Goal: Task Accomplishment & Management: Complete application form

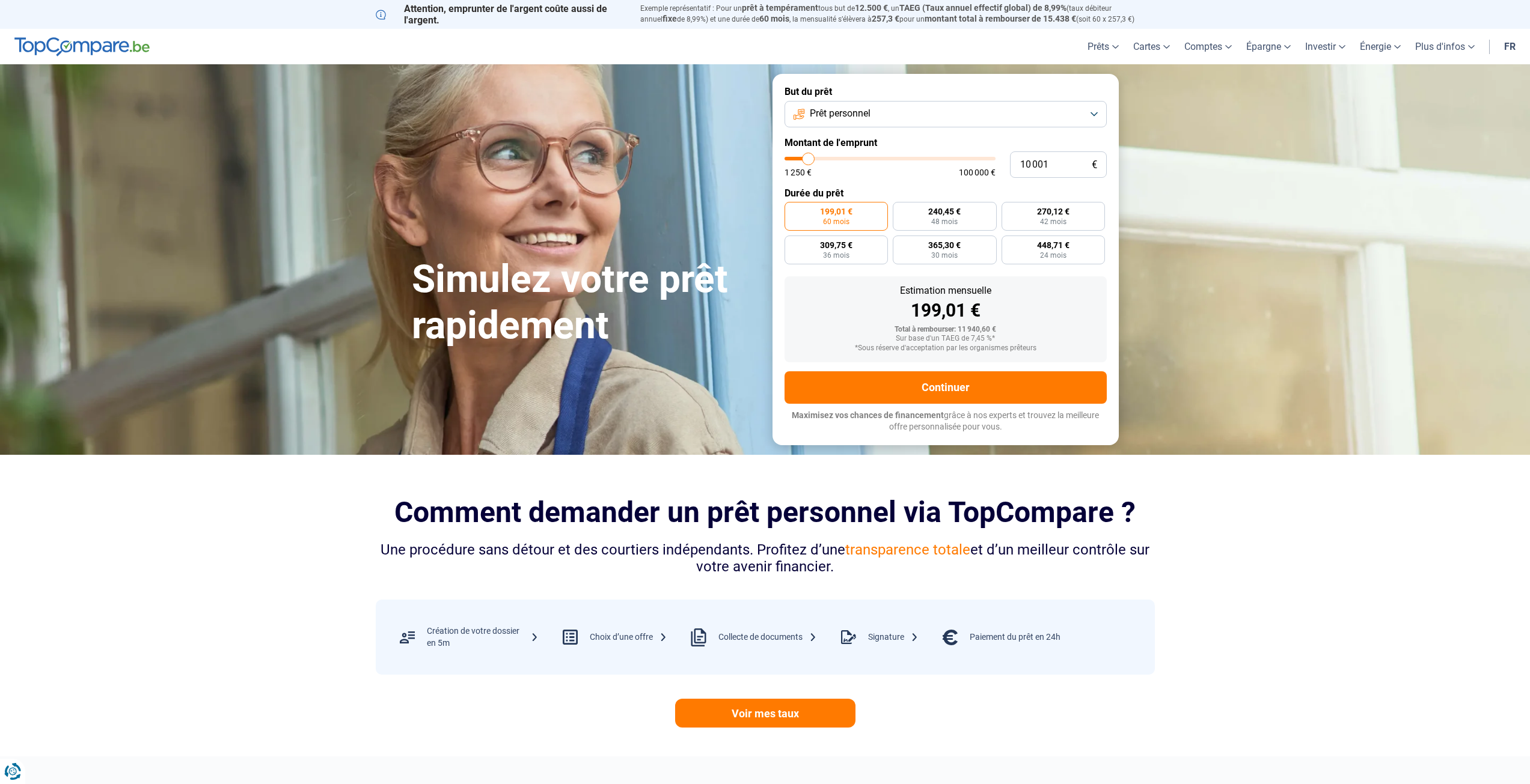
type input "11 000"
type input "11000"
type input "11 250"
type input "11250"
type input "11 500"
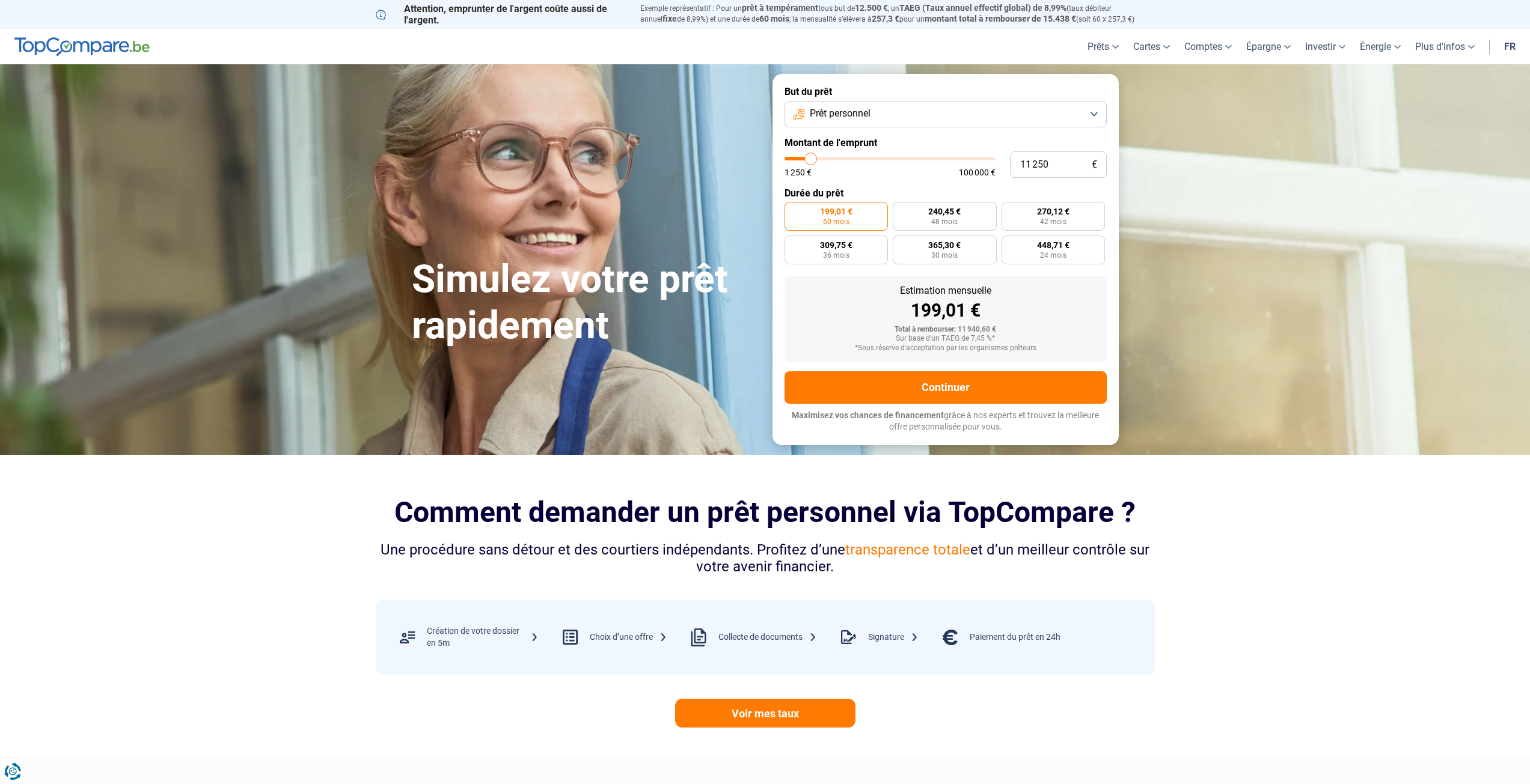
type input "11500"
type input "11 750"
type input "11750"
type input "12 000"
type input "12000"
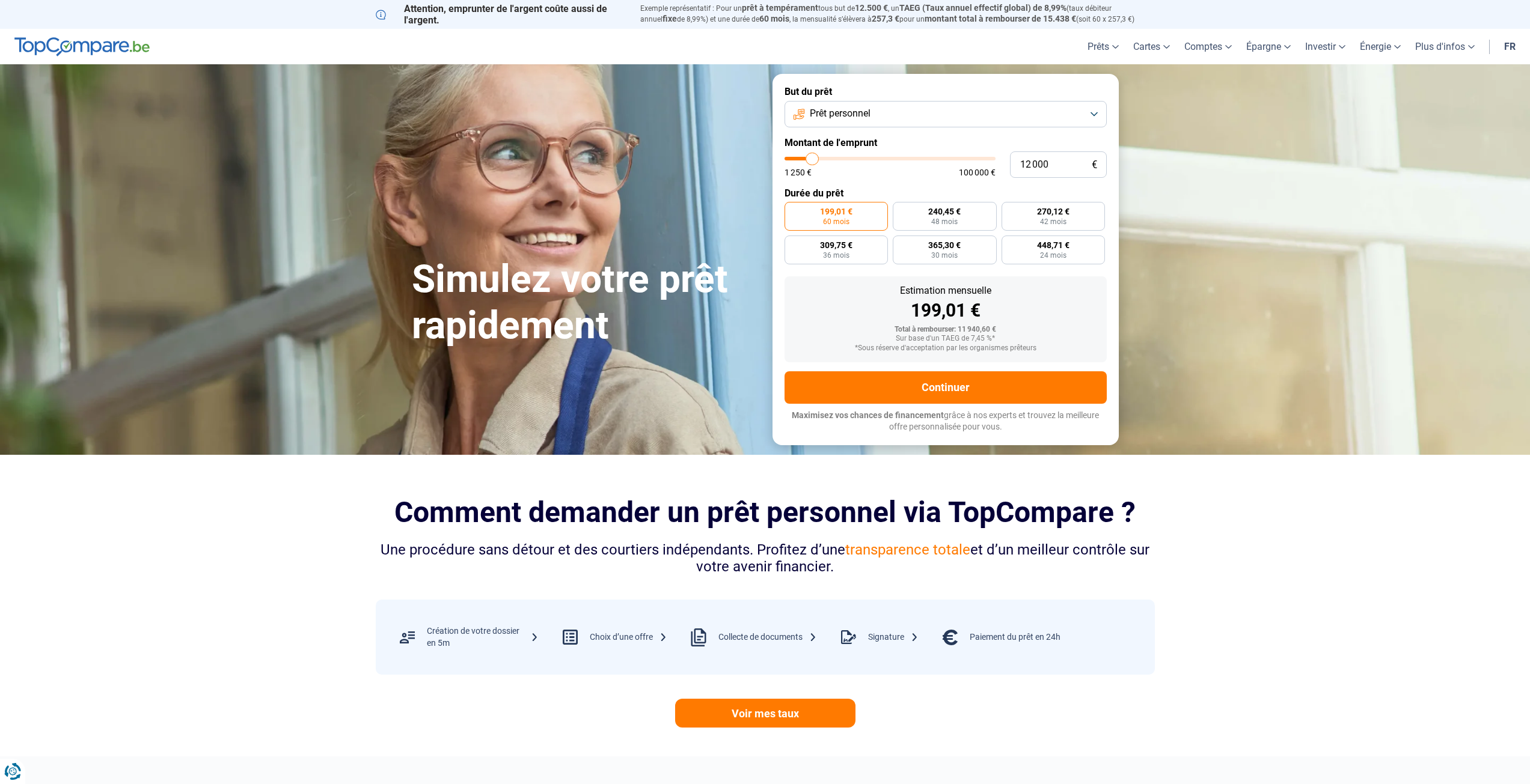
type input "12 750"
type input "12750"
type input "13 500"
type input "13500"
type input "14 000"
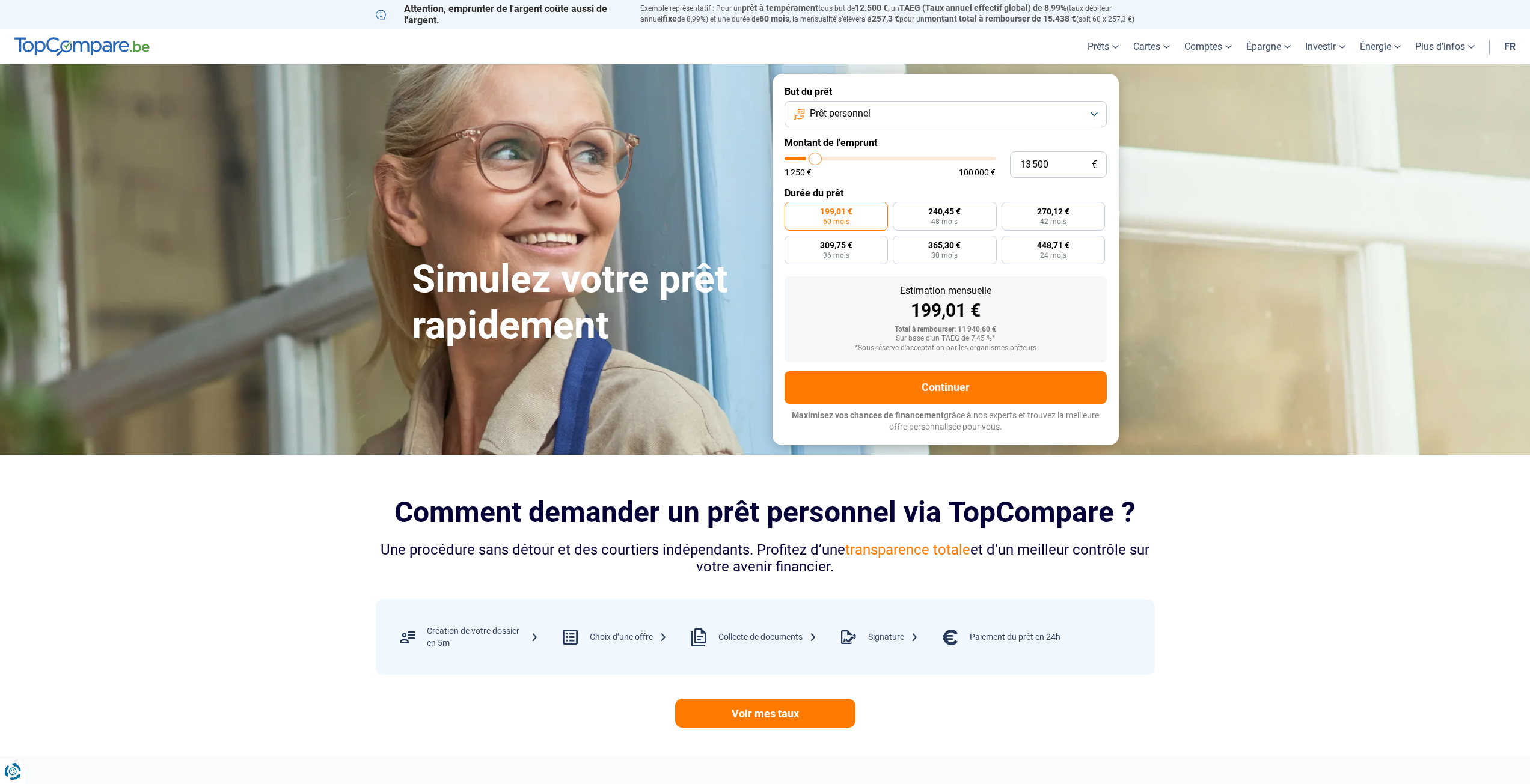
type input "14000"
type input "14 500"
type input "14500"
type input "14 750"
type input "14750"
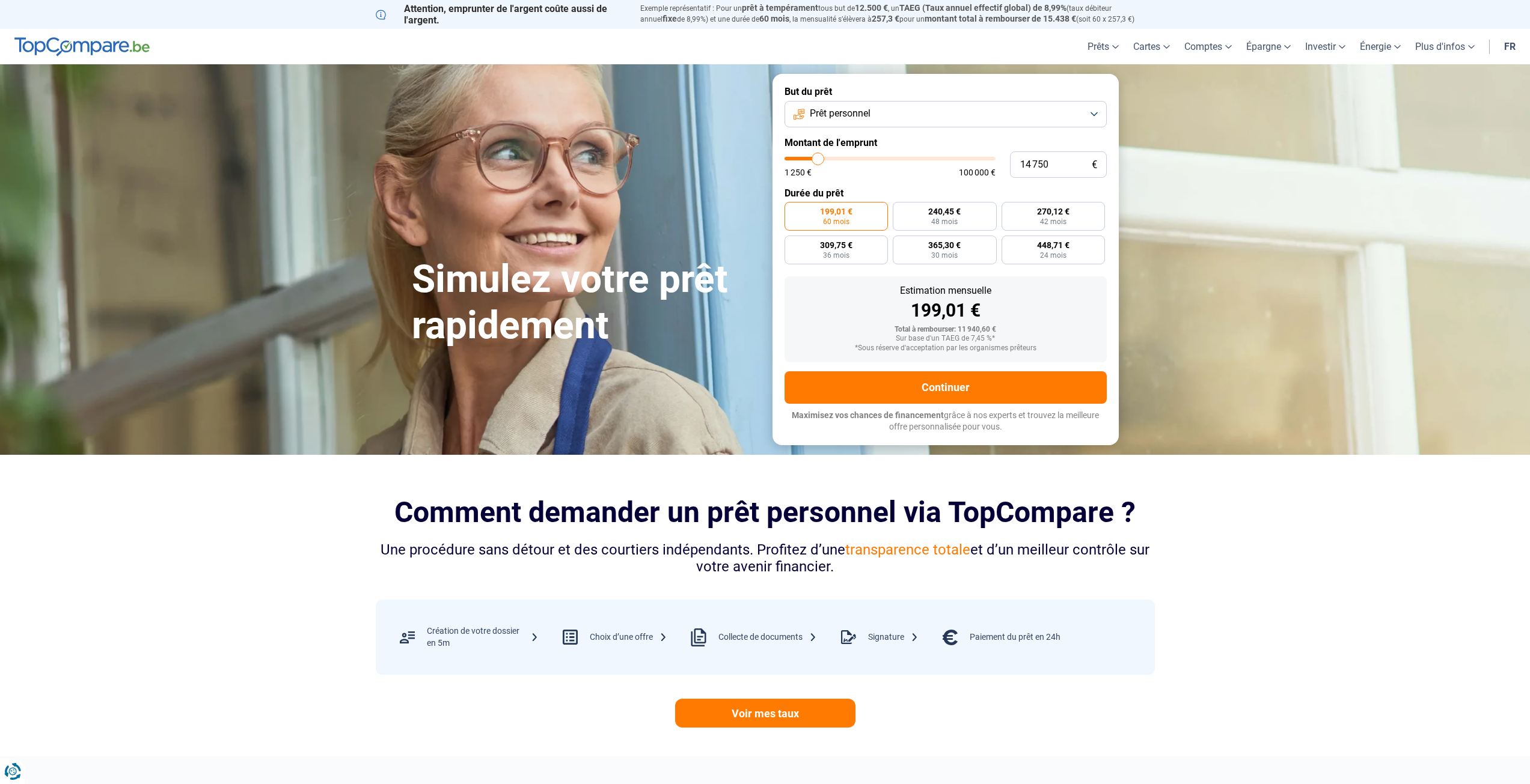
type input "15 000"
type input "15000"
type input "15 750"
type input "15750"
type input "16 000"
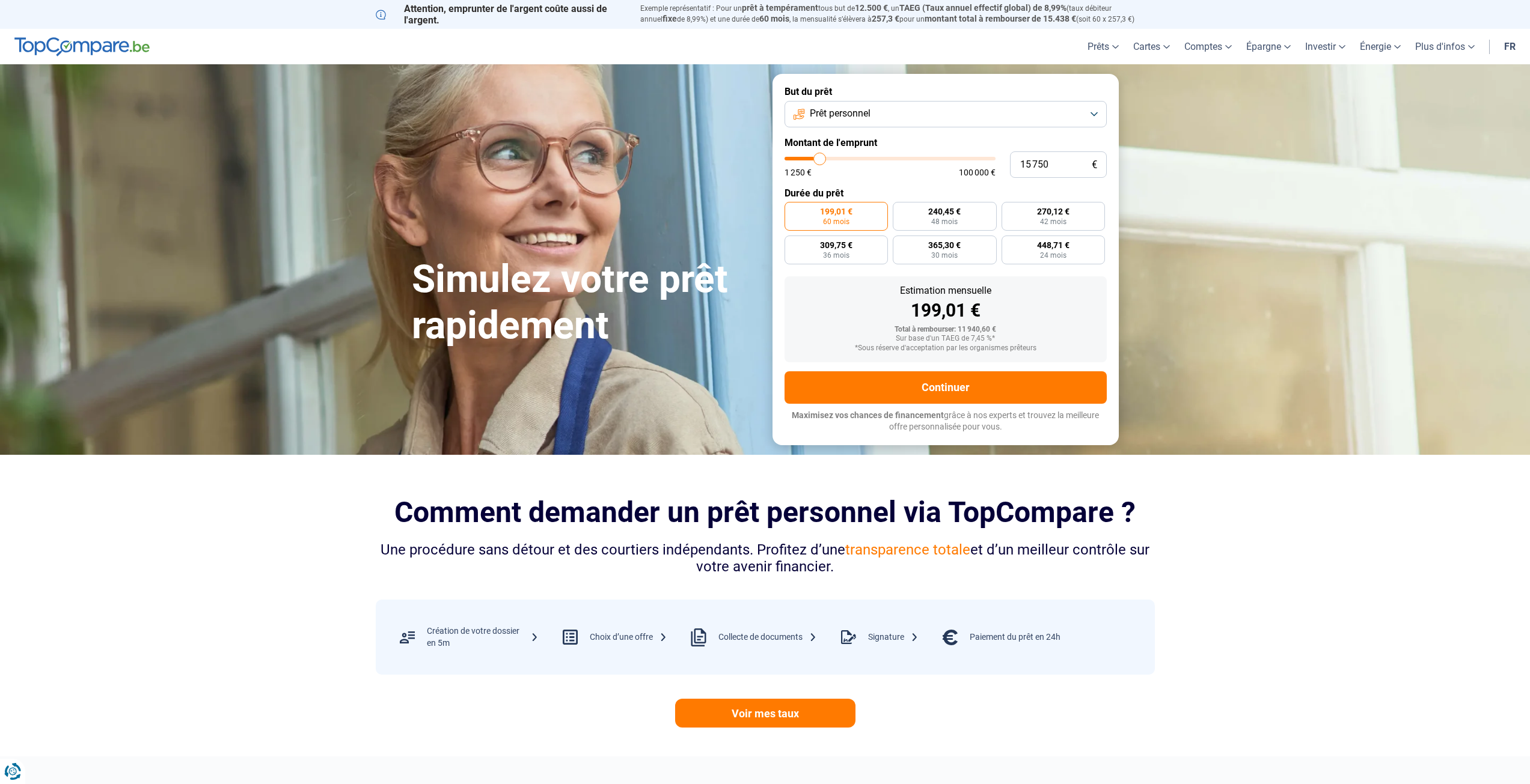
type input "16000"
type input "16 500"
type input "16500"
type input "17 250"
type input "17250"
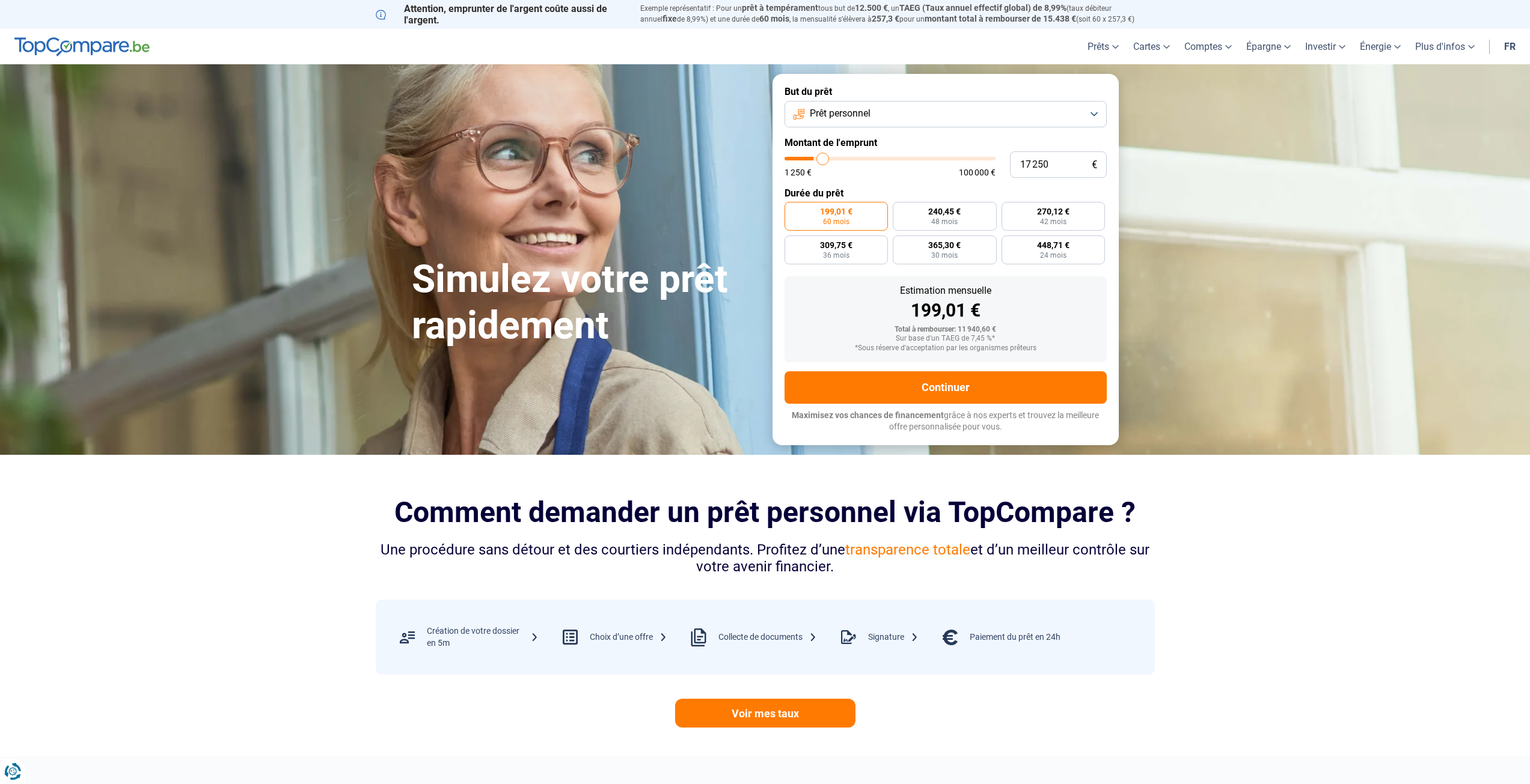
type input "18 000"
type input "18000"
type input "18 750"
type input "18750"
type input "20 000"
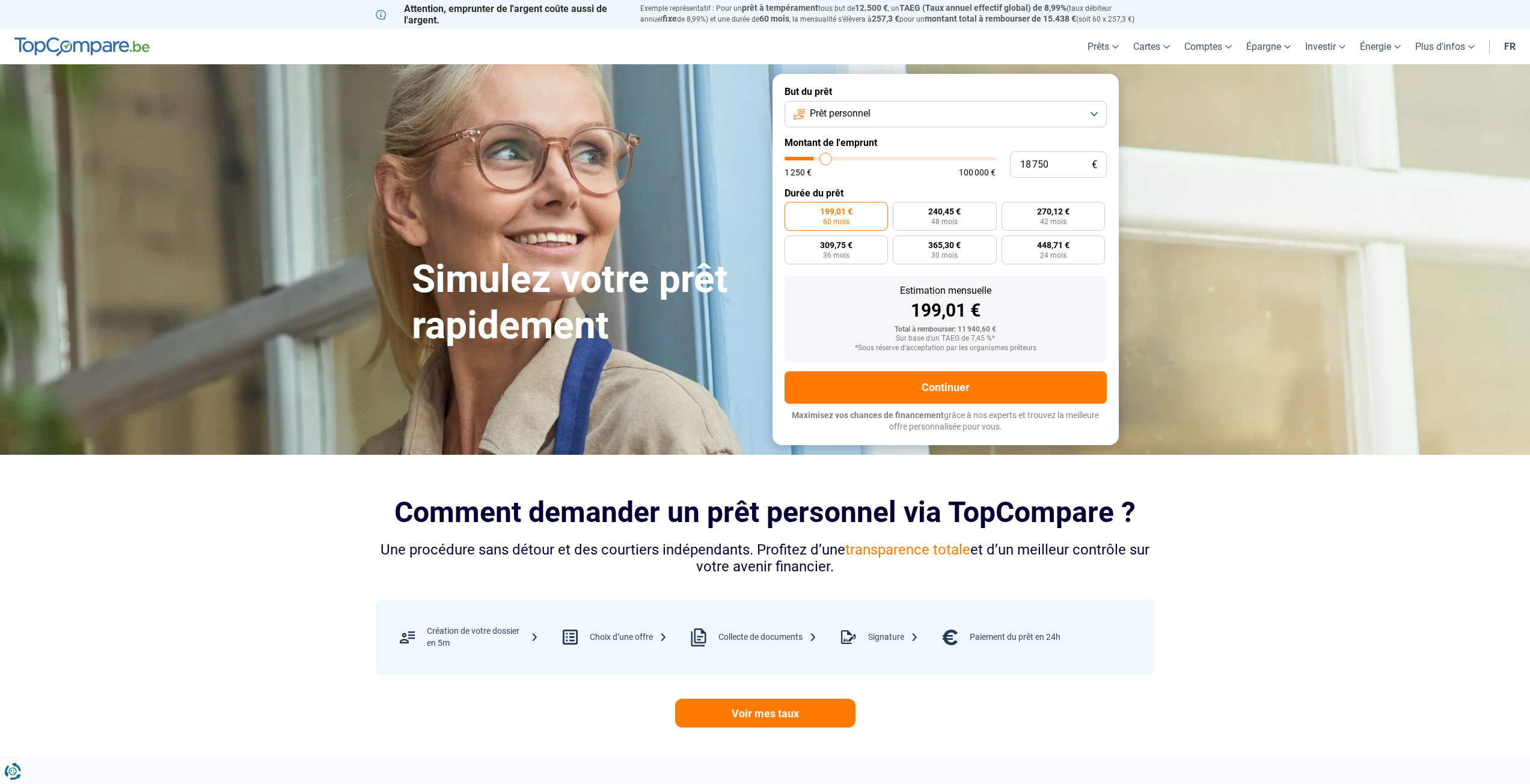
type input "20000"
type input "20 250"
type input "20250"
type input "20 500"
type input "20500"
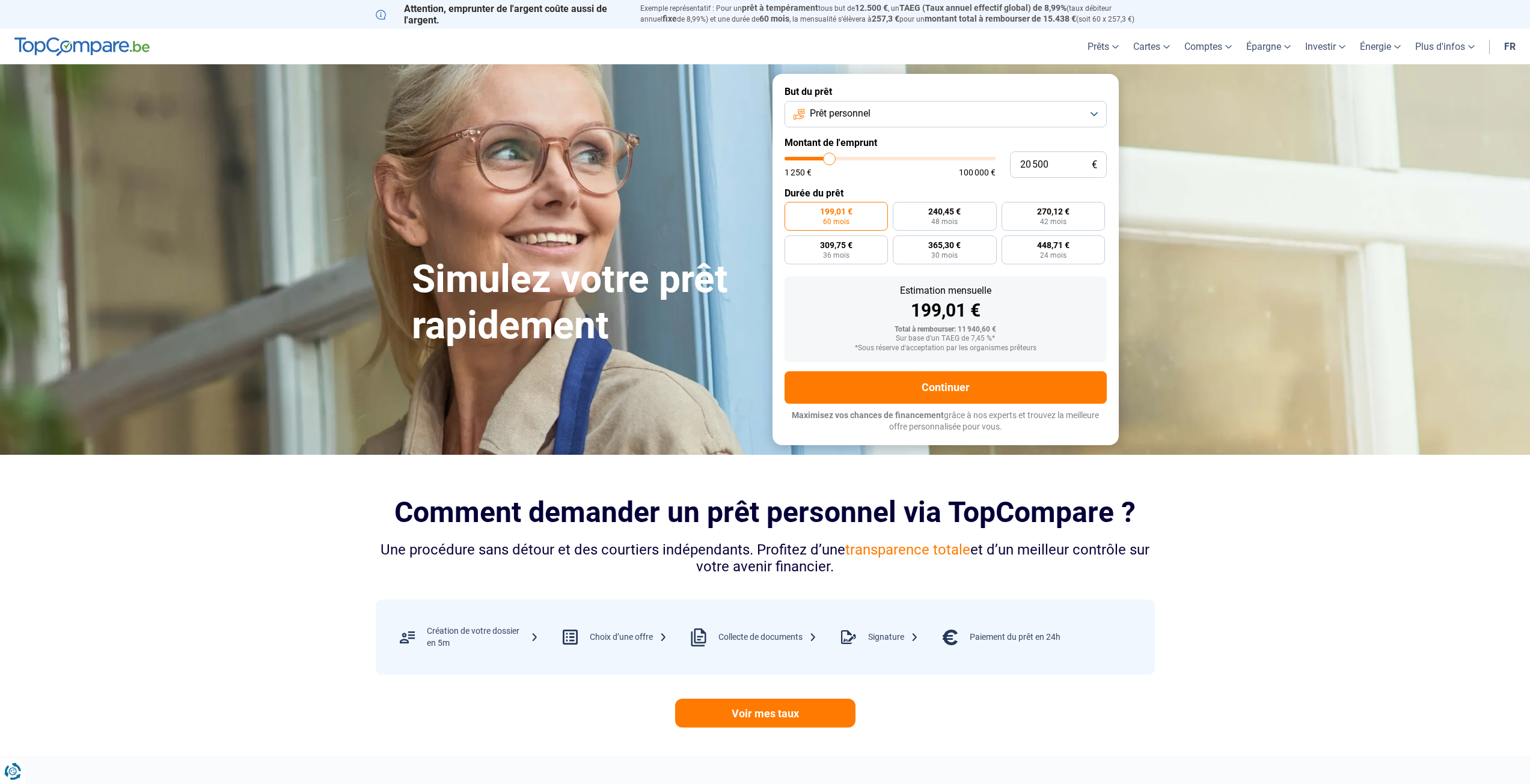
type input "20 750"
type input "20750"
type input "22 250"
type input "22250"
type input "23 000"
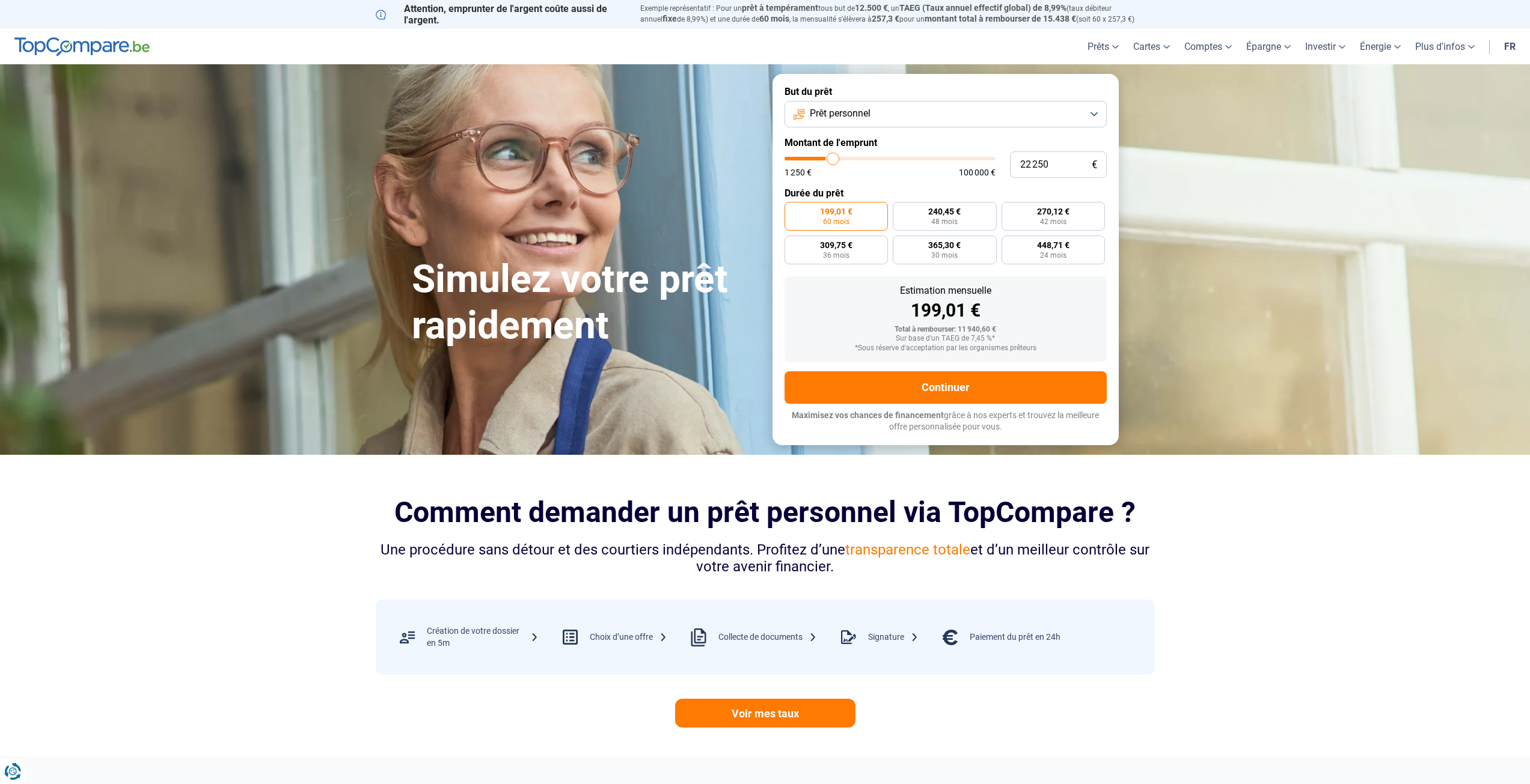
type input "23000"
type input "23 250"
type input "23250"
type input "26 000"
type input "26000"
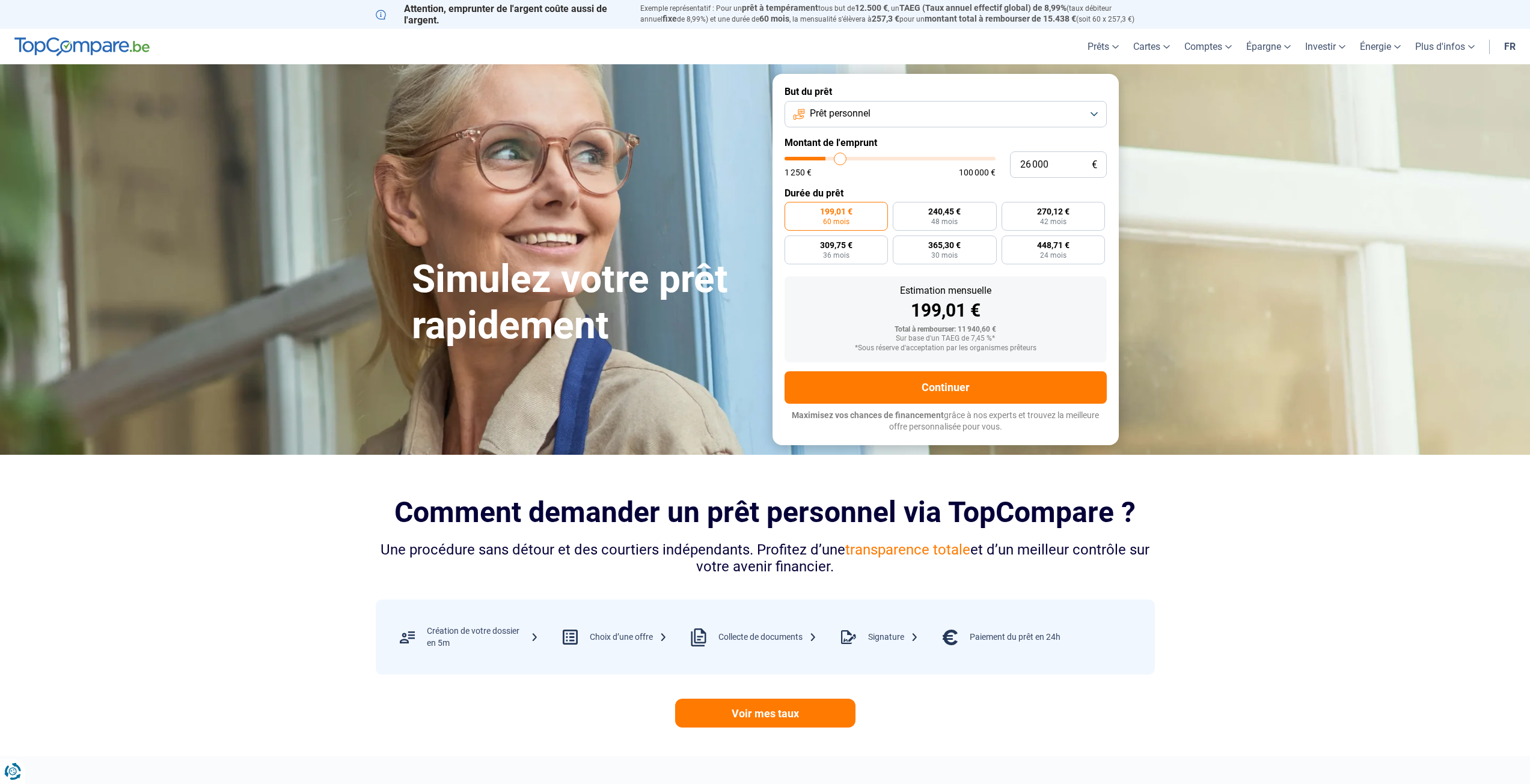
type input "27 250"
type input "27250"
type input "29 000"
type input "29000"
type input "30 500"
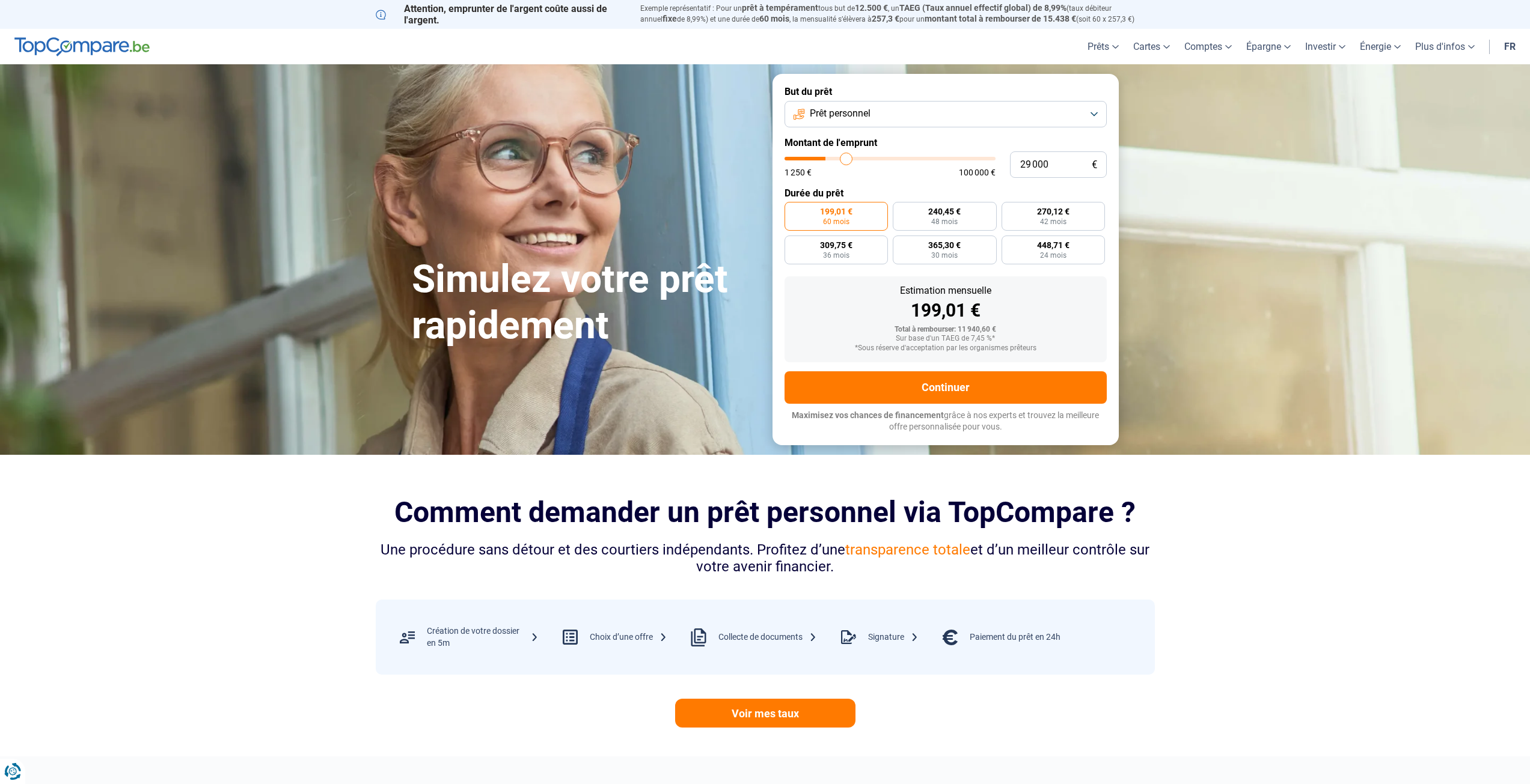
type input "30500"
type input "30 750"
type input "30750"
type input "31 000"
type input "31000"
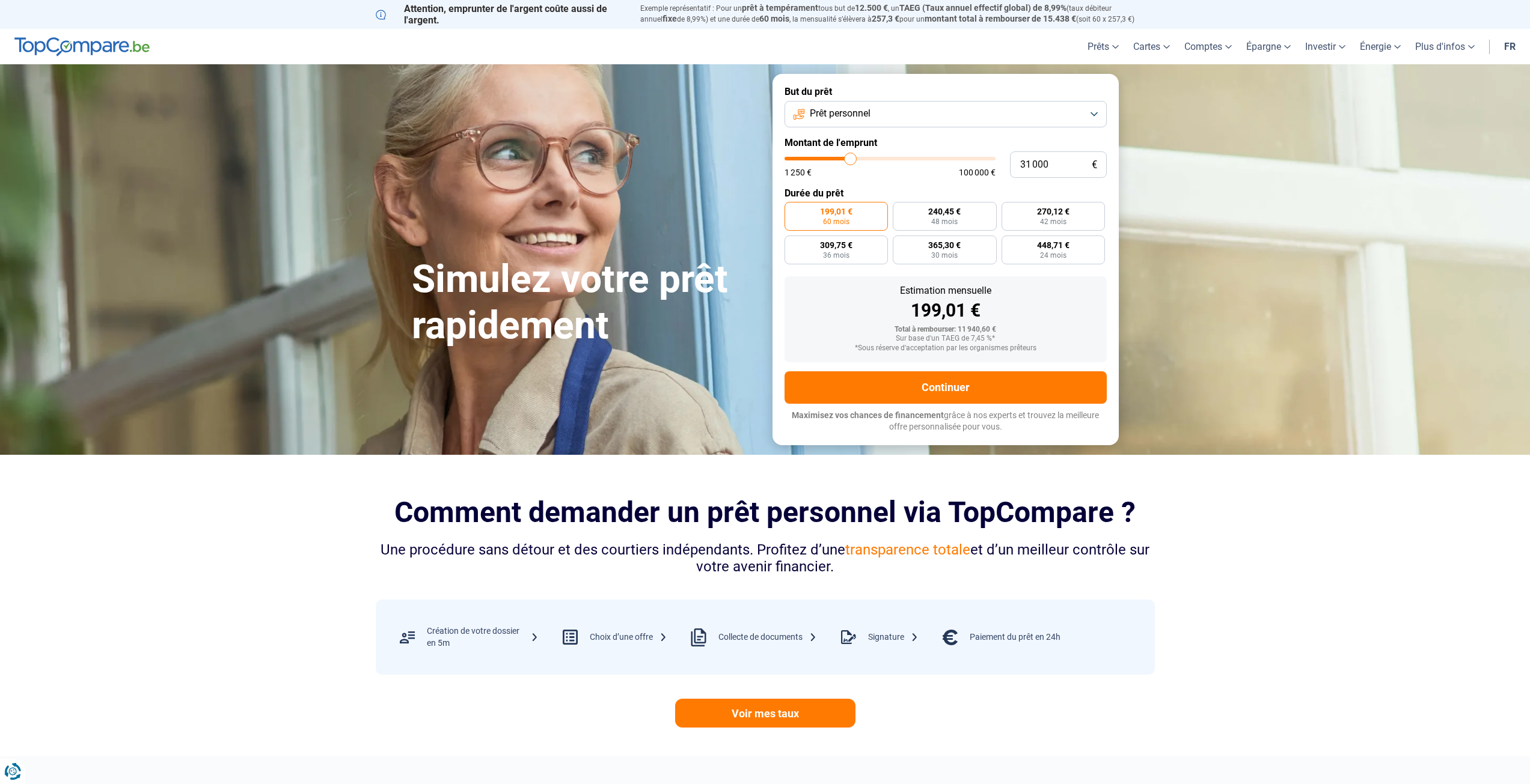
type input "30 250"
type input "30250"
type input "29 750"
type input "29750"
type input "29 500"
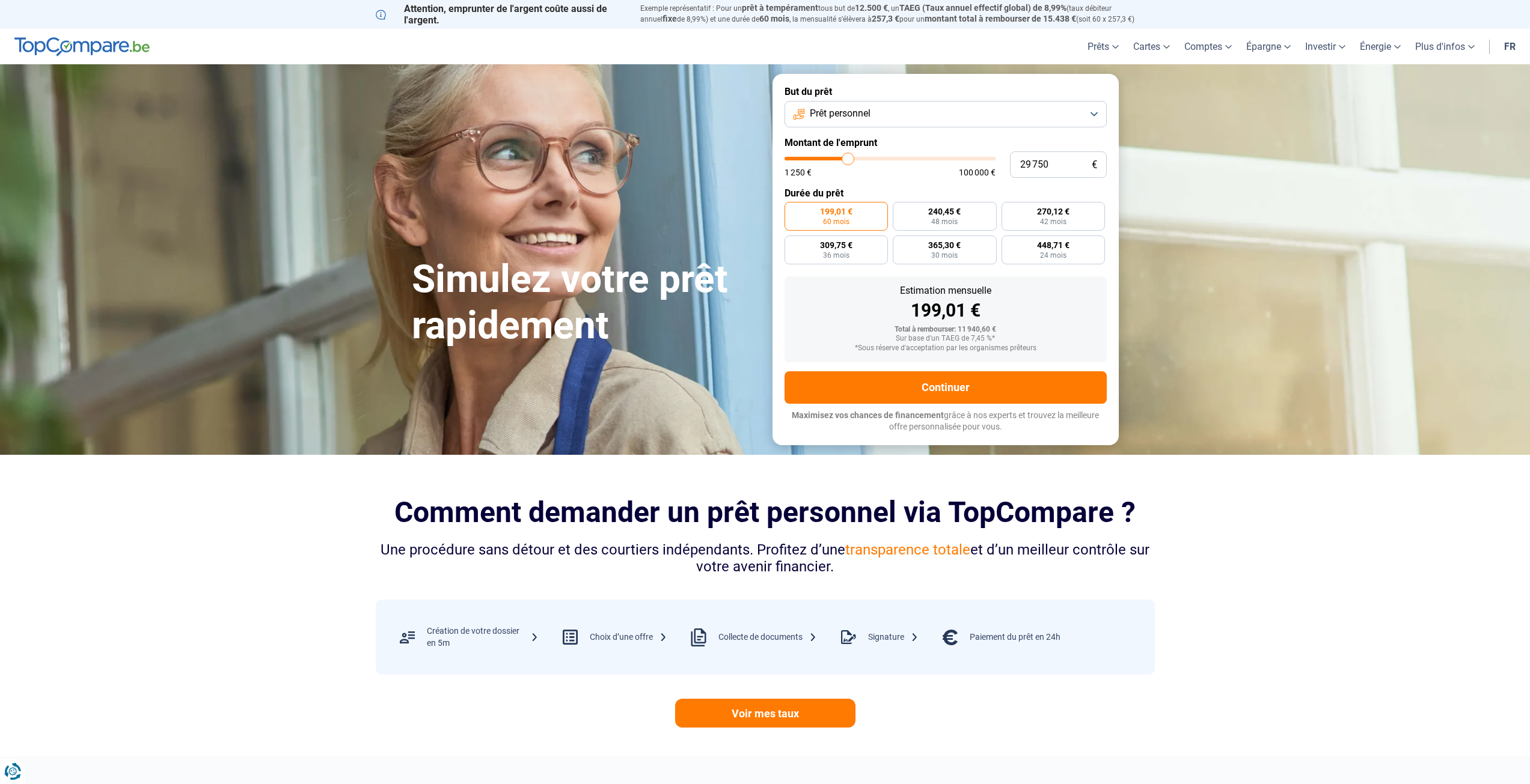
type input "29500"
type input "29 250"
type input "29250"
type input "29 000"
type input "29000"
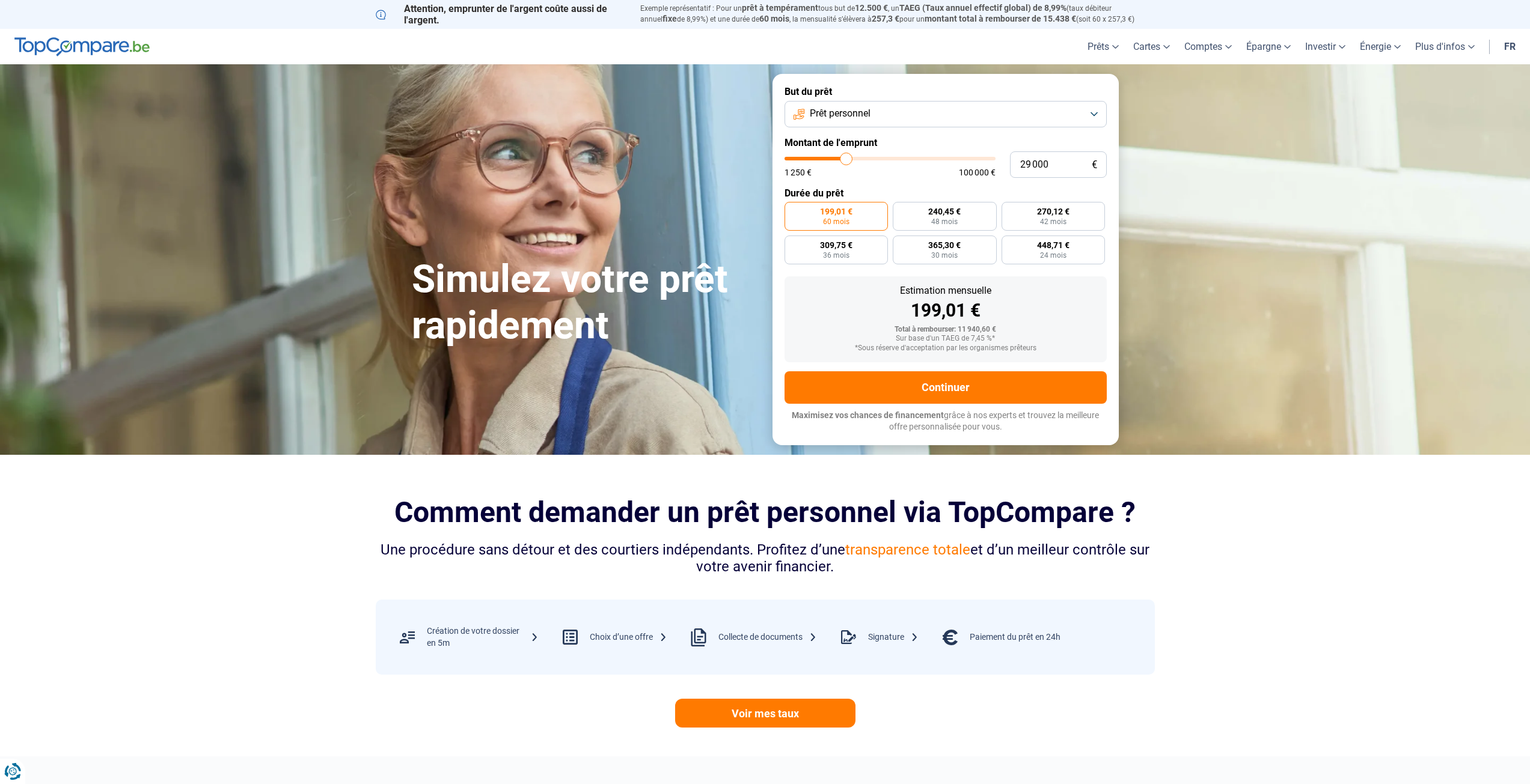
type input "28 750"
type input "28750"
type input "28 000"
type input "28000"
type input "26 750"
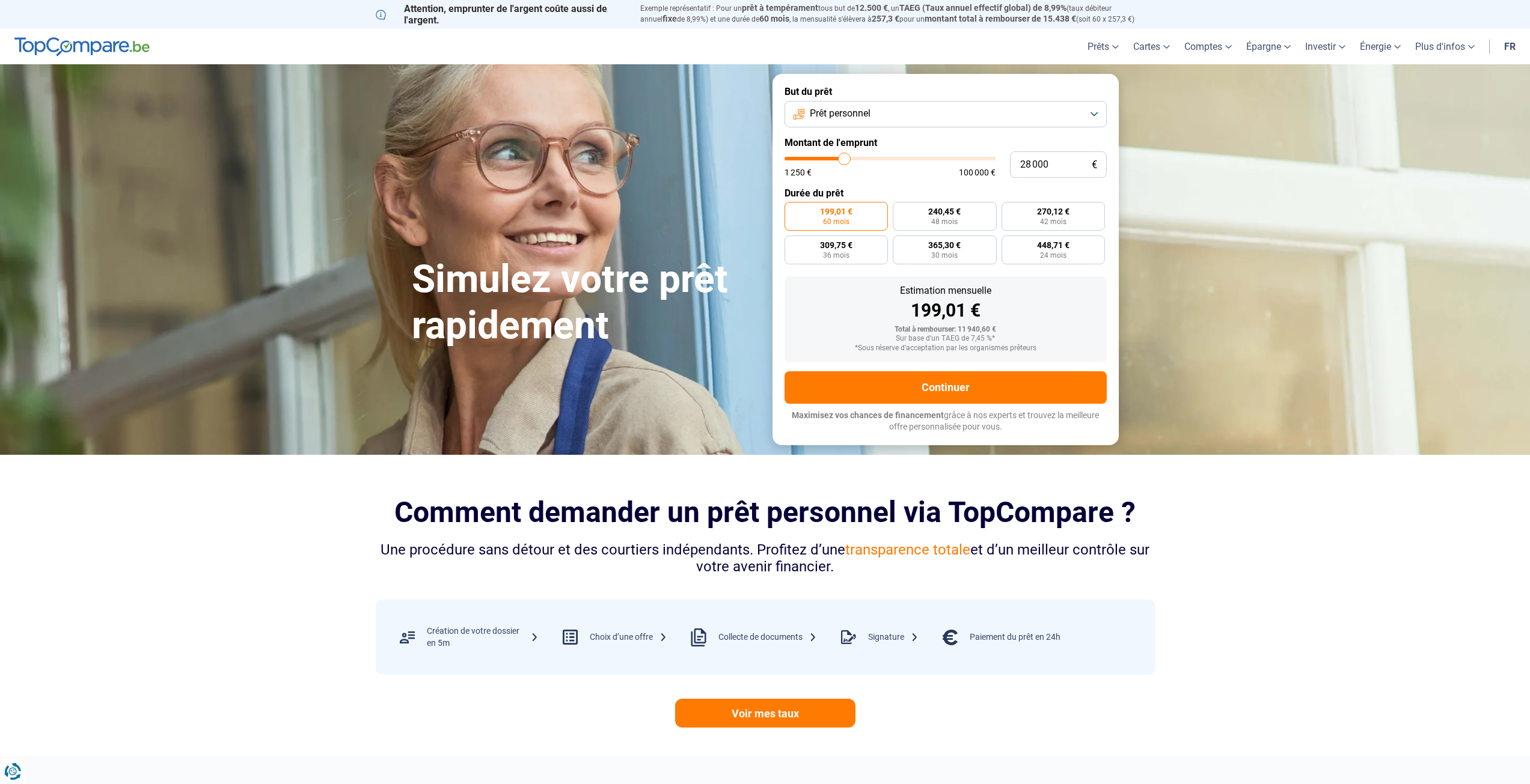
type input "26750"
type input "25 000"
type input "25000"
type input "23 250"
type input "23250"
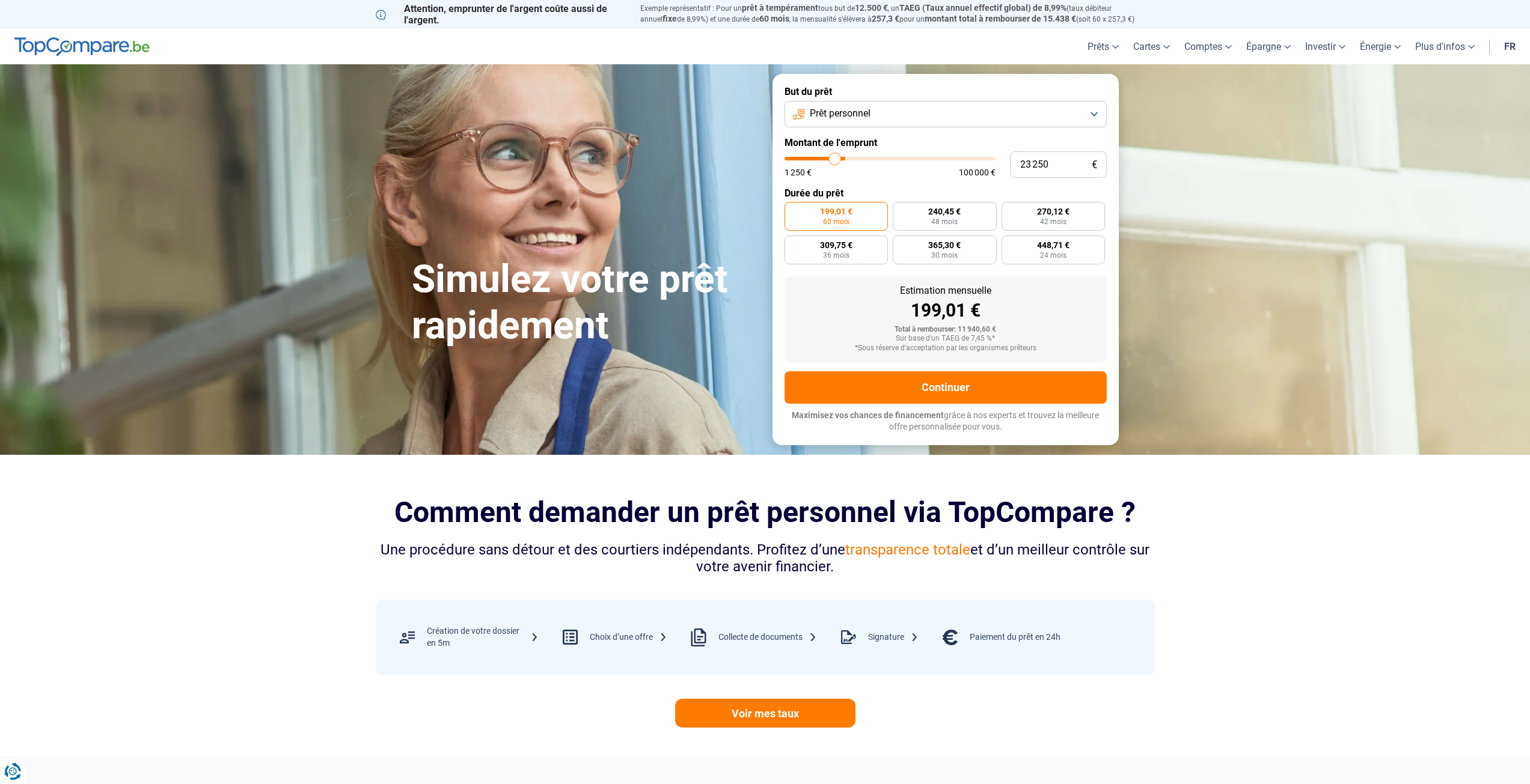
type input "21 500"
type input "21500"
type input "18 750"
type input "18750"
type input "16 500"
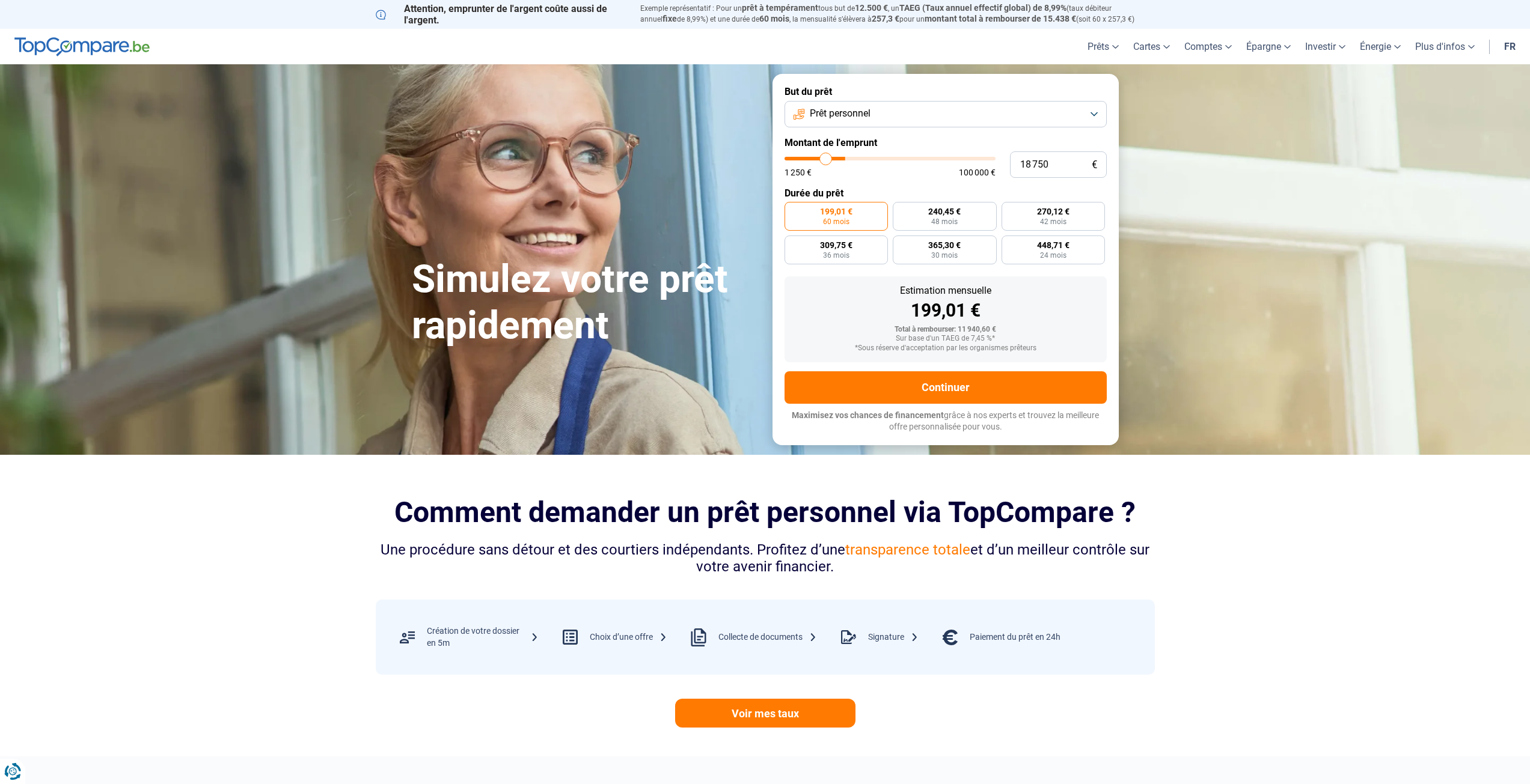
type input "16500"
type input "14 750"
type input "14750"
type input "14 000"
type input "14000"
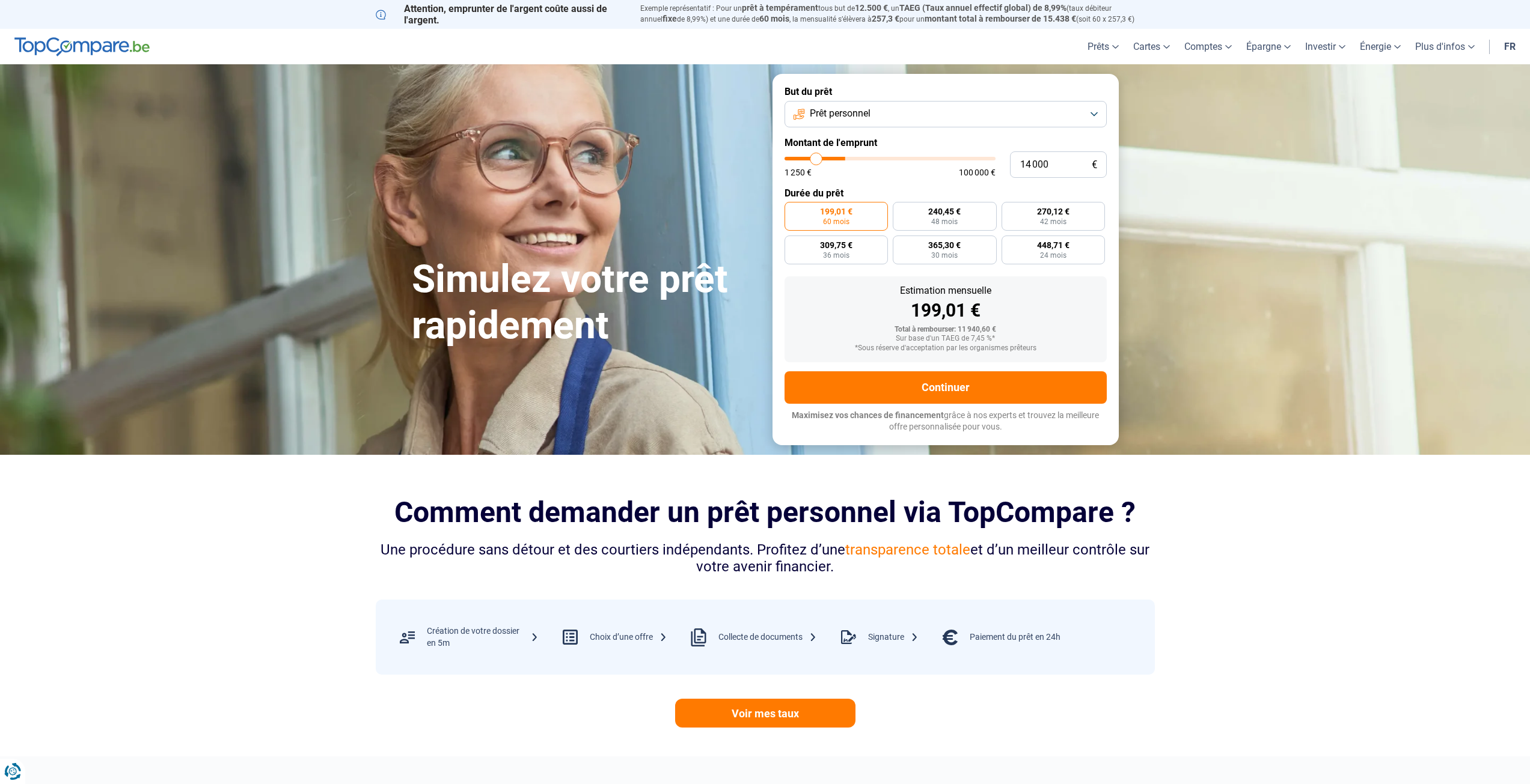
type input "13 500"
type input "13500"
type input "13 250"
type input "13250"
type input "13 000"
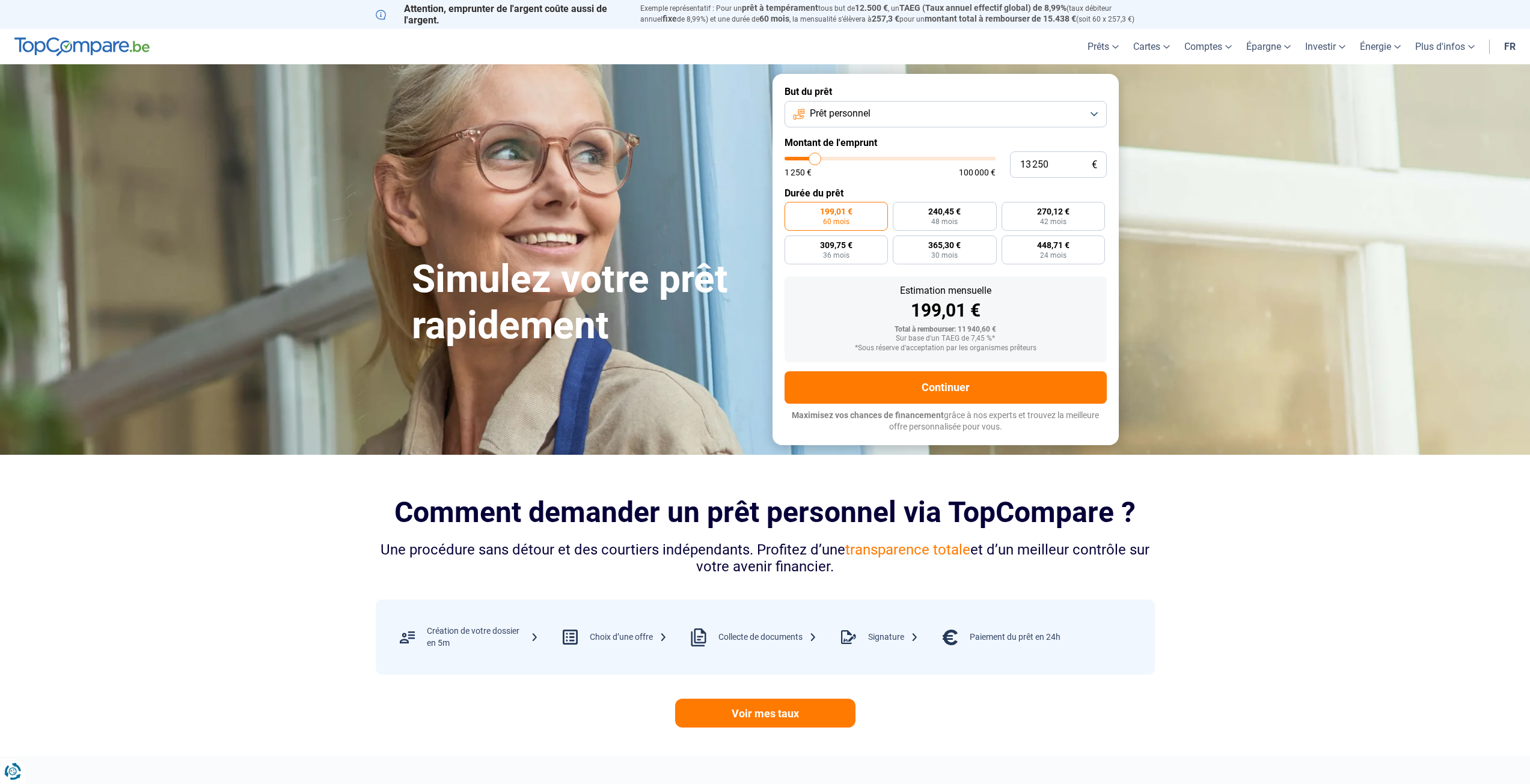
type input "13000"
type input "12 500"
type input "12500"
type input "11 750"
type input "11750"
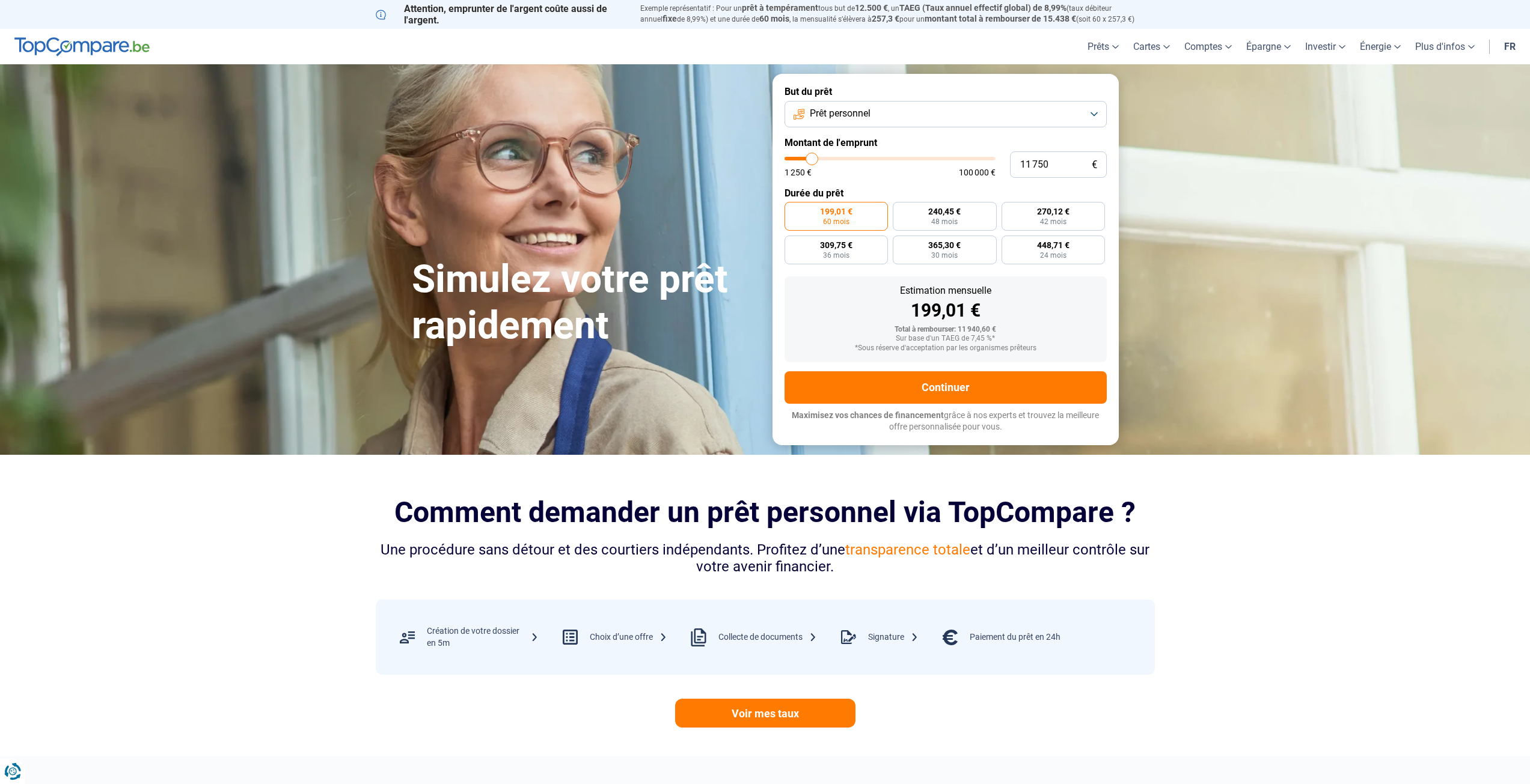
type input "11 500"
type input "11500"
type input "11 250"
type input "11250"
type input "11 000"
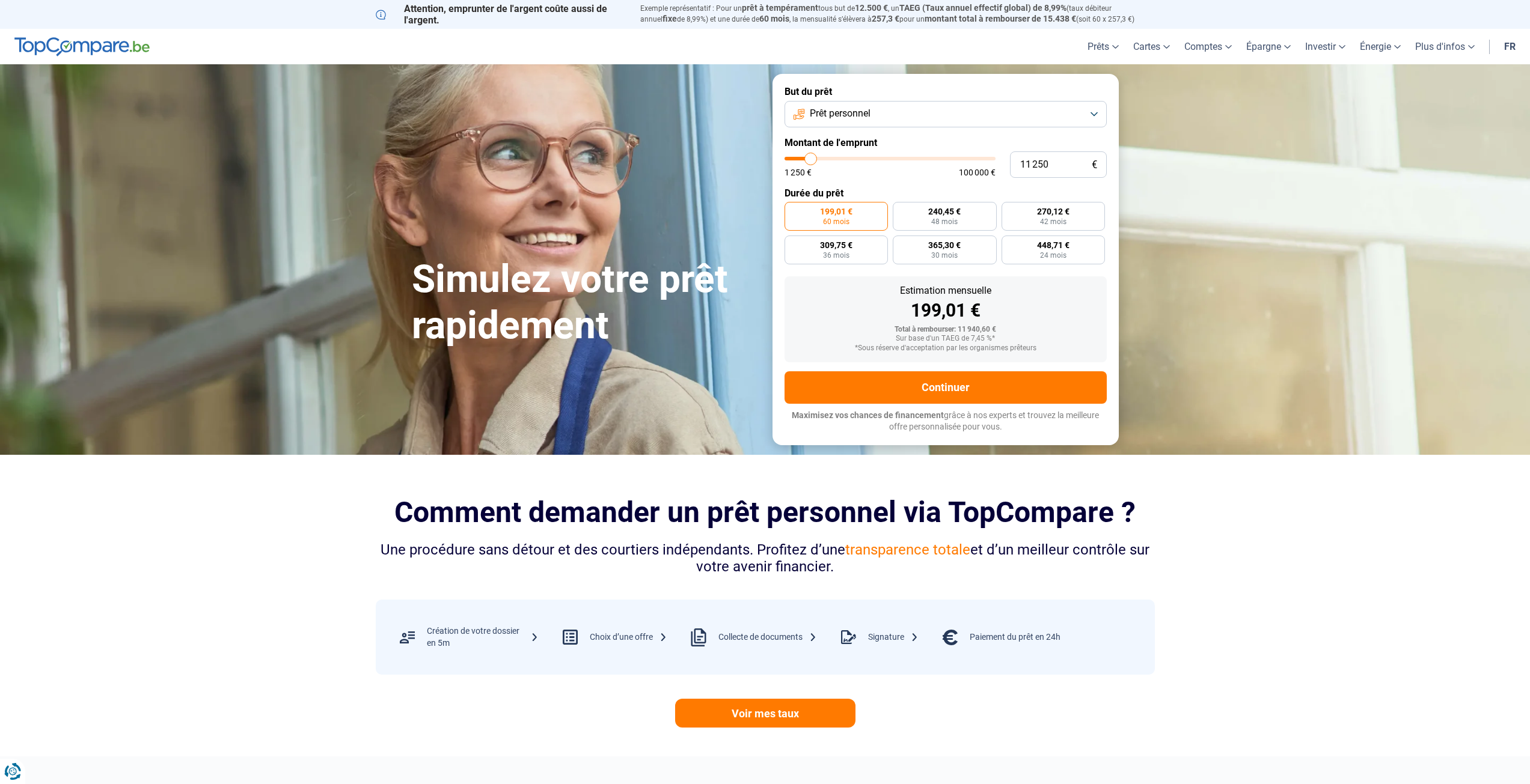
type input "11000"
type input "10 500"
type input "10500"
click at [810, 157] on input "range" at bounding box center [890, 158] width 211 height 3
click at [989, 393] on button "Continuer" at bounding box center [945, 387] width 322 height 32
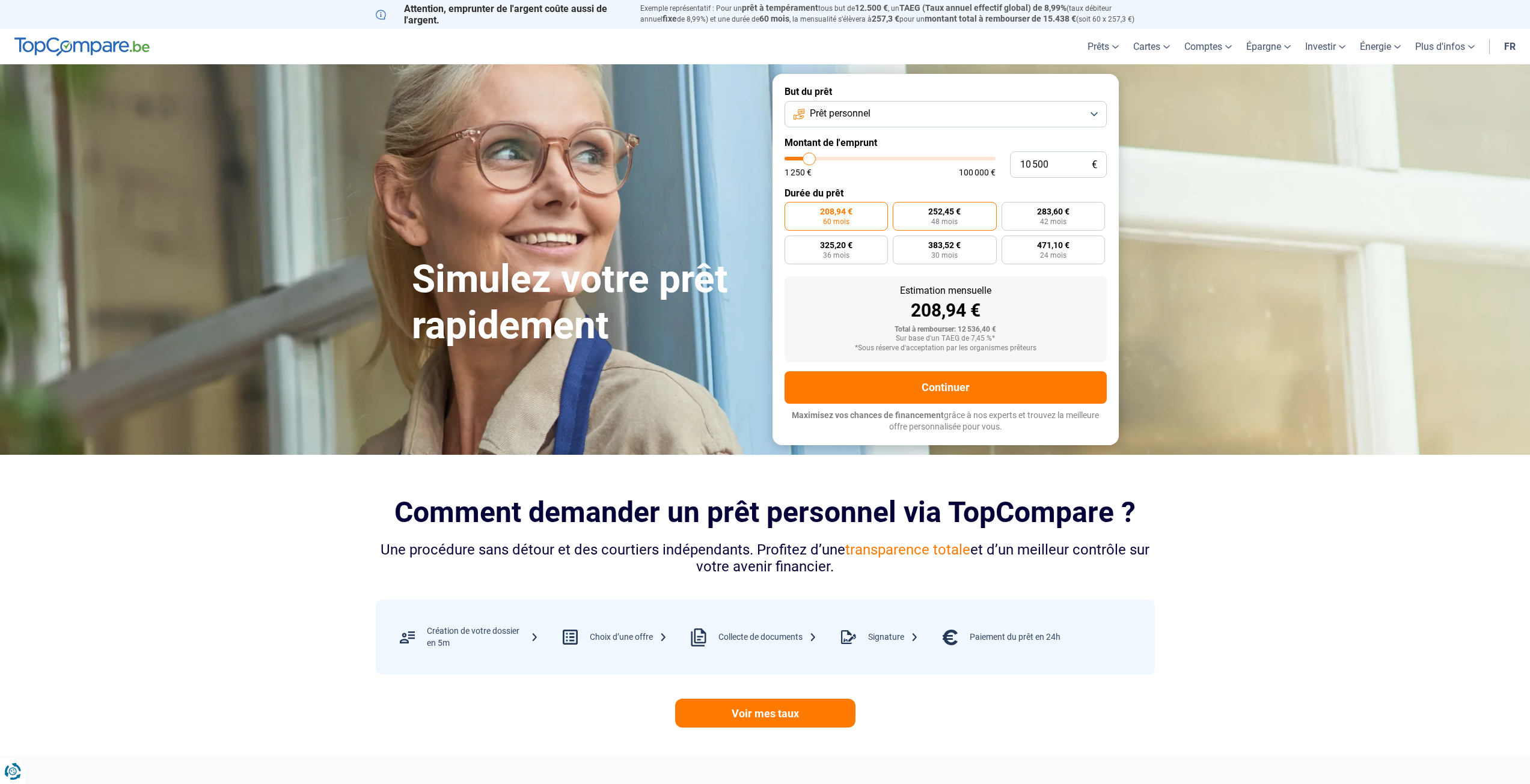
click at [938, 212] on span "252,45 €" at bounding box center [944, 211] width 32 height 9
click at [900, 210] on input "252,45 € 48 mois" at bounding box center [897, 206] width 8 height 8
radio input "true"
click at [826, 221] on span "60 mois" at bounding box center [836, 221] width 26 height 7
click at [792, 210] on input "208,94 € 60 mois" at bounding box center [788, 206] width 8 height 8
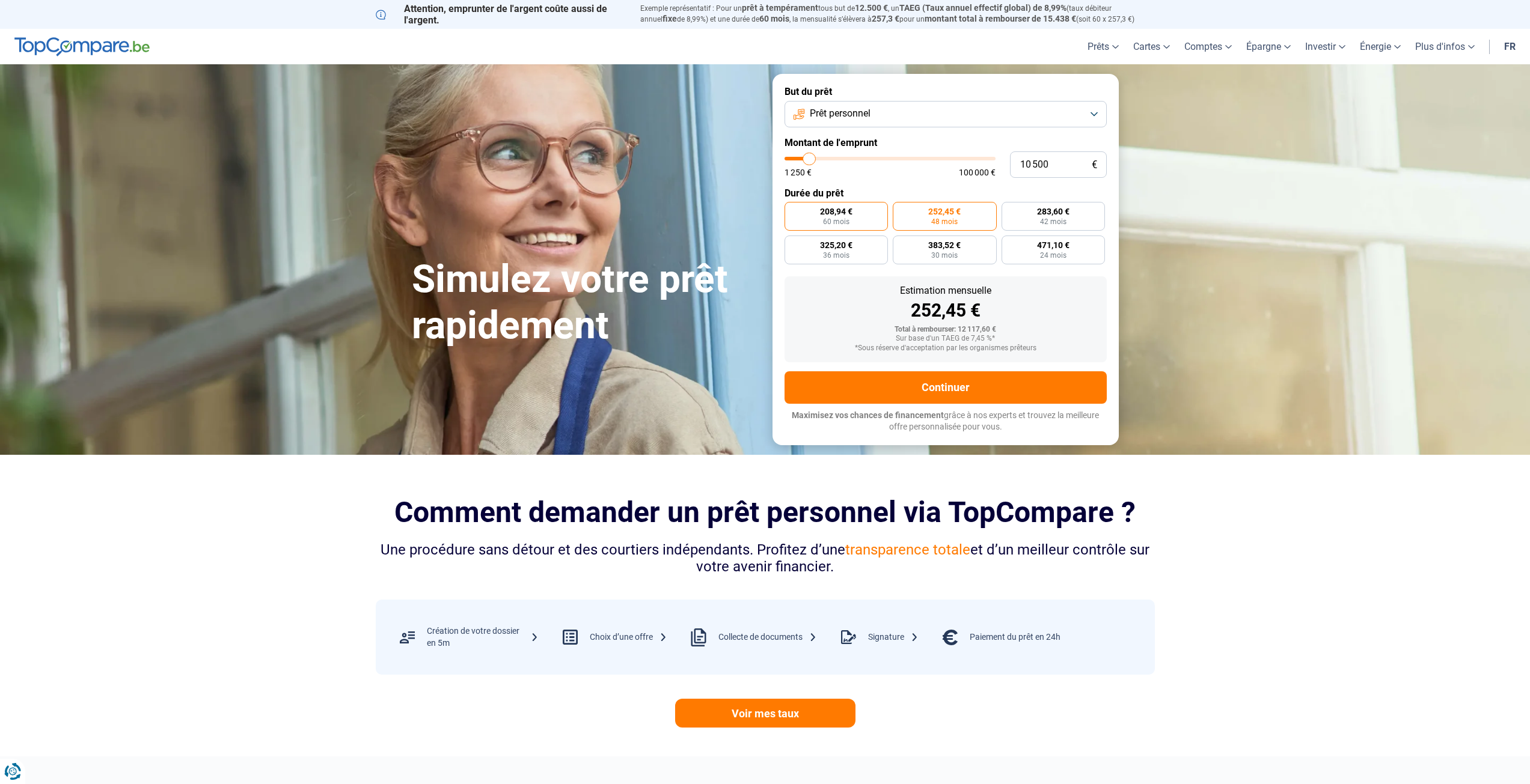
radio input "true"
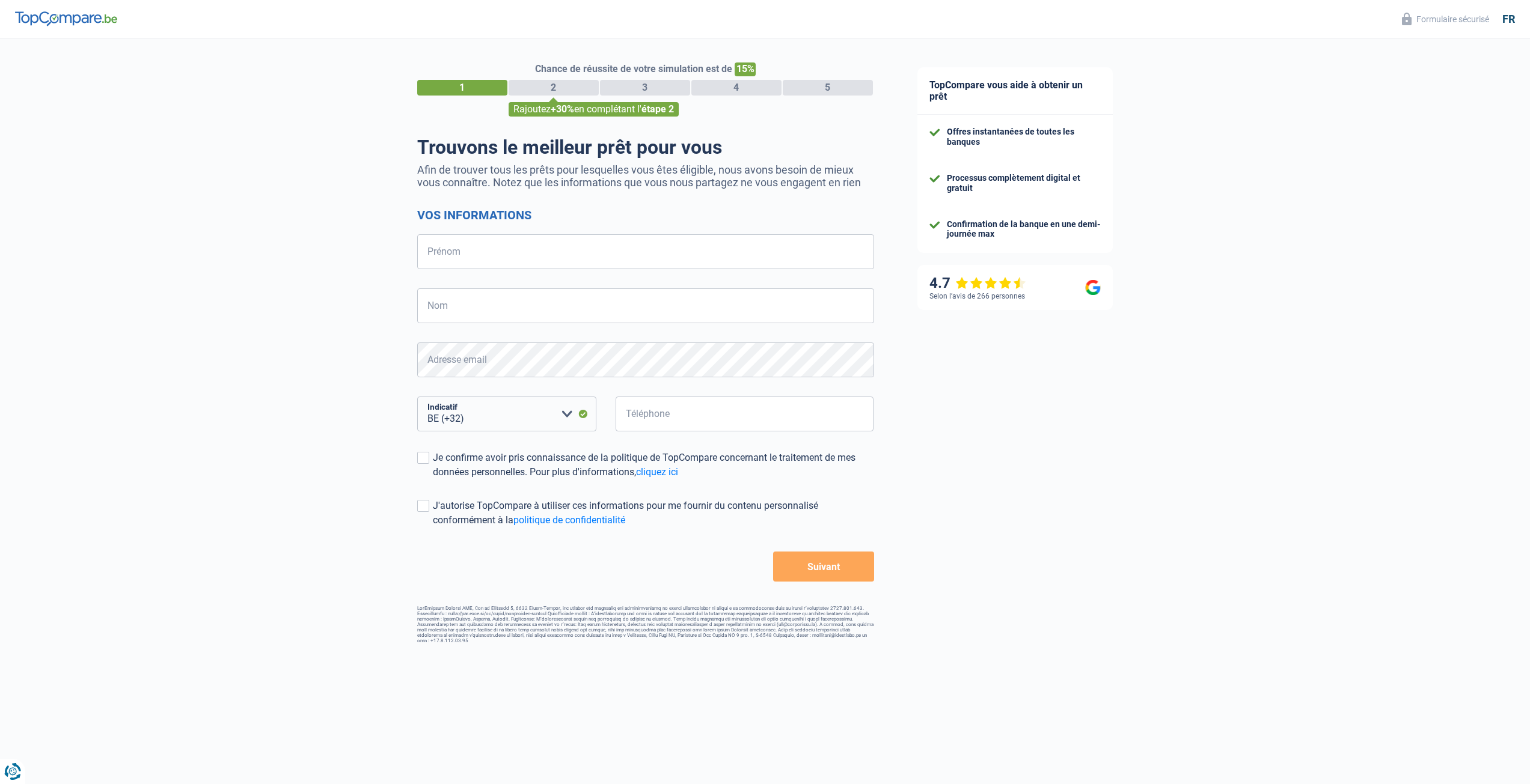
select select "32"
